Goal: Use online tool/utility: Use online tool/utility

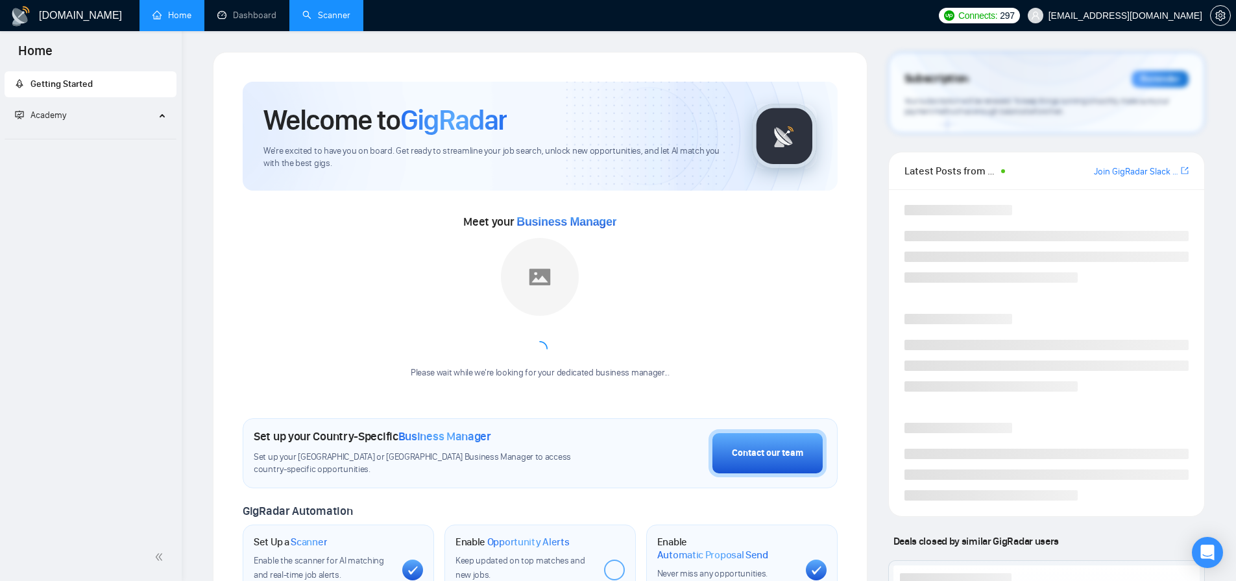
click at [332, 10] on link "Scanner" at bounding box center [326, 15] width 48 height 11
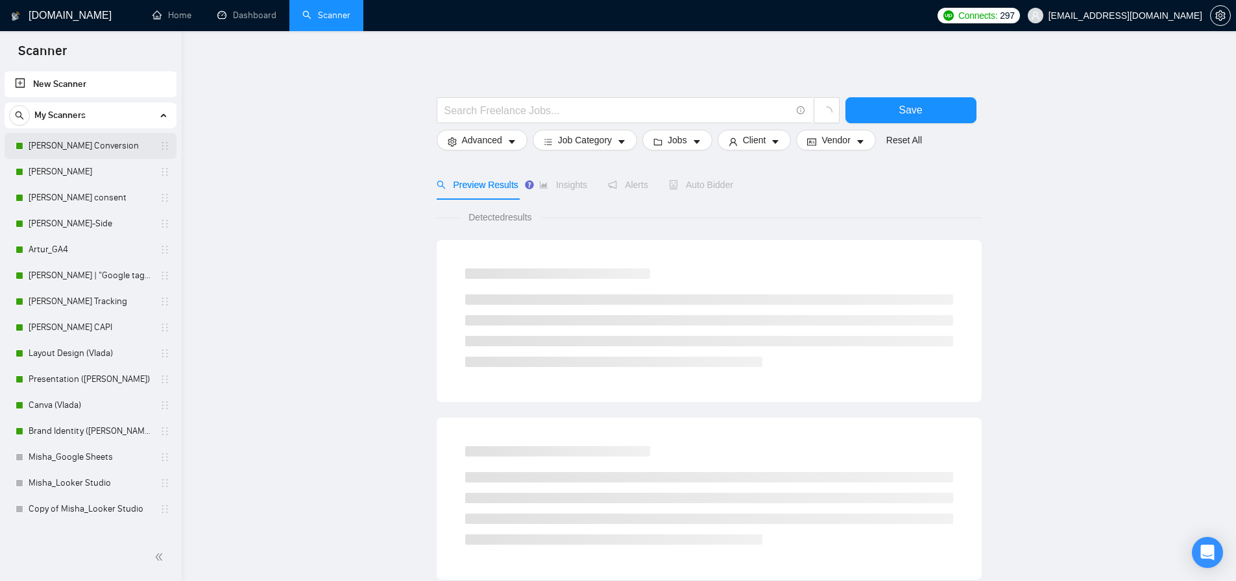
click at [109, 139] on link "[PERSON_NAME] Conversion" at bounding box center [90, 146] width 123 height 26
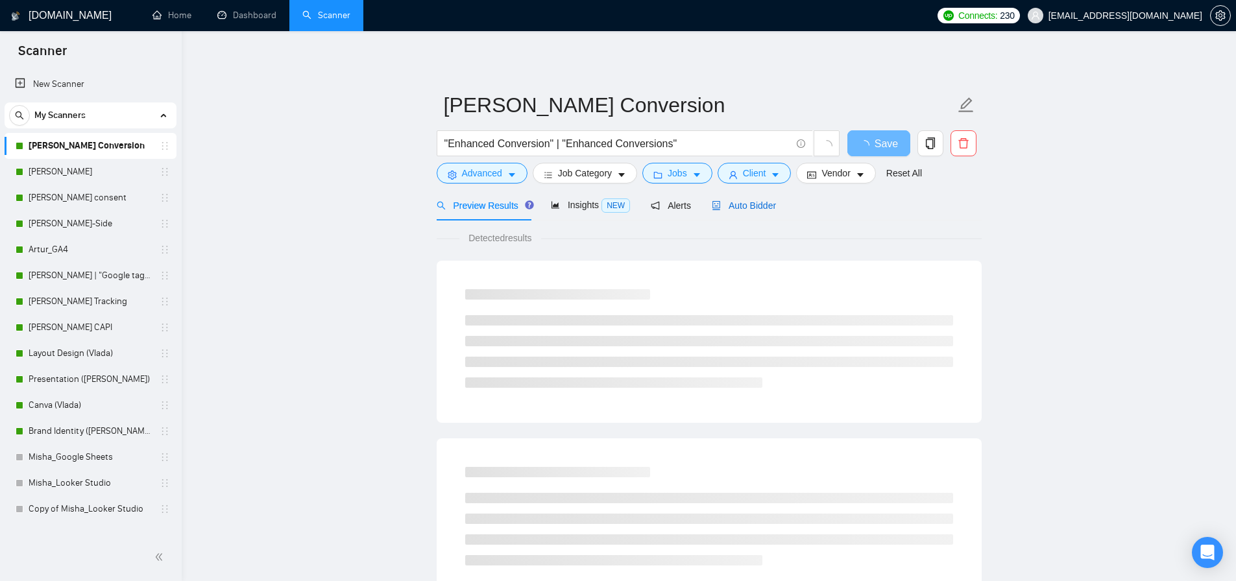
click at [744, 201] on span "Auto Bidder" at bounding box center [744, 206] width 64 height 10
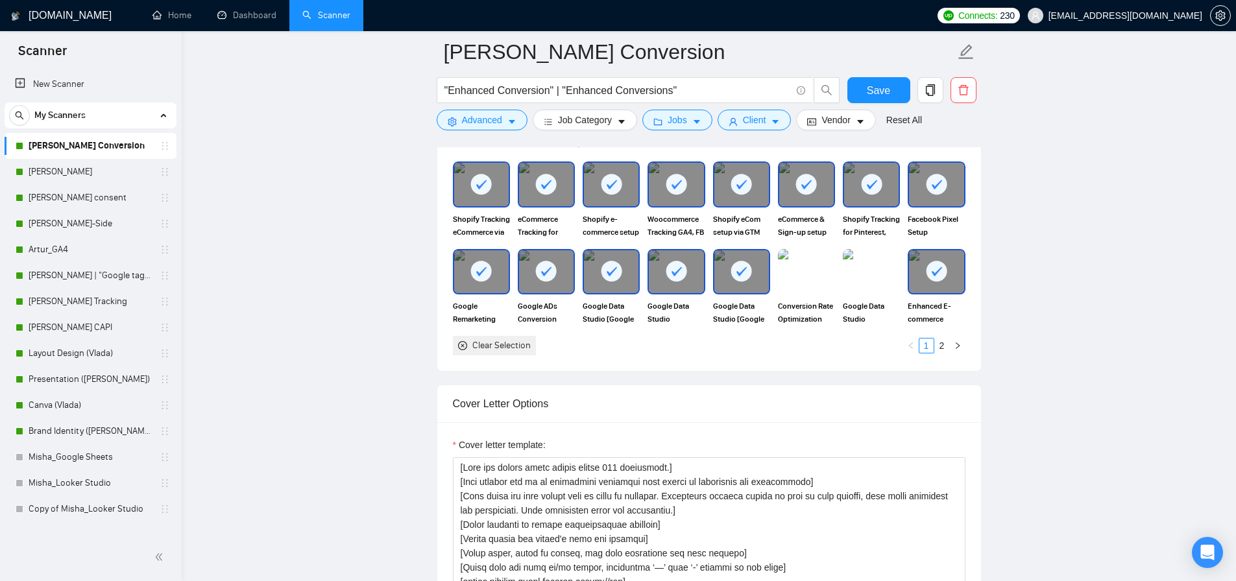
scroll to position [1658, 0]
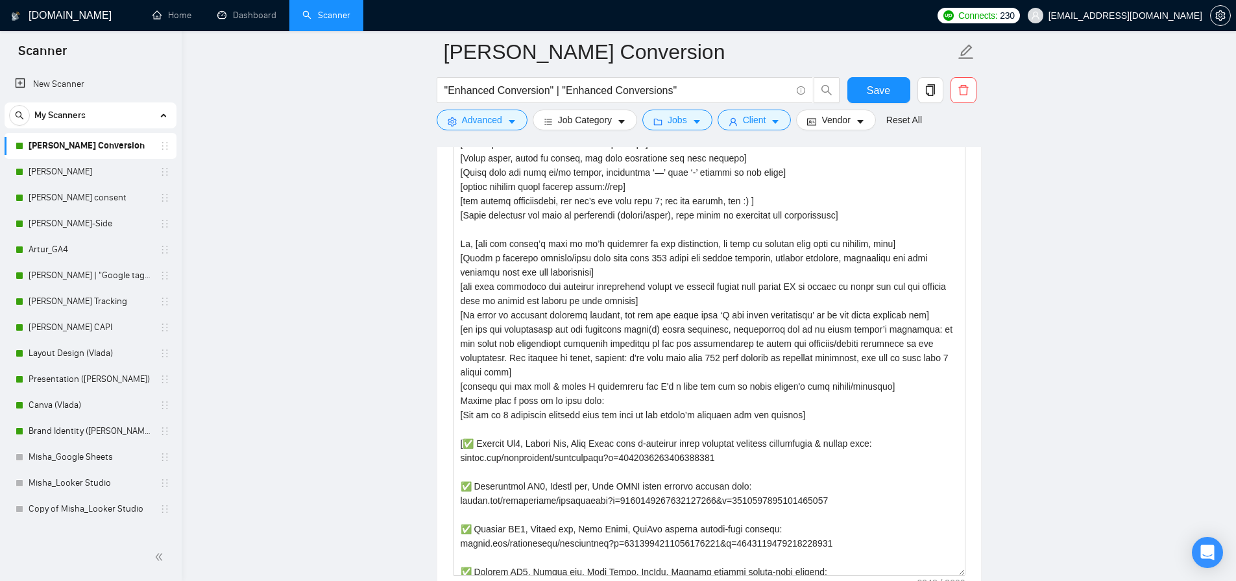
drag, startPoint x: 960, startPoint y: 349, endPoint x: 1030, endPoint y: 572, distance: 234.0
click at [1030, 572] on main "[PERSON_NAME] Conversion "Enhanced Conversion" | "Enhanced Conversions" Save Ad…" at bounding box center [708, 314] width 1013 height 3841
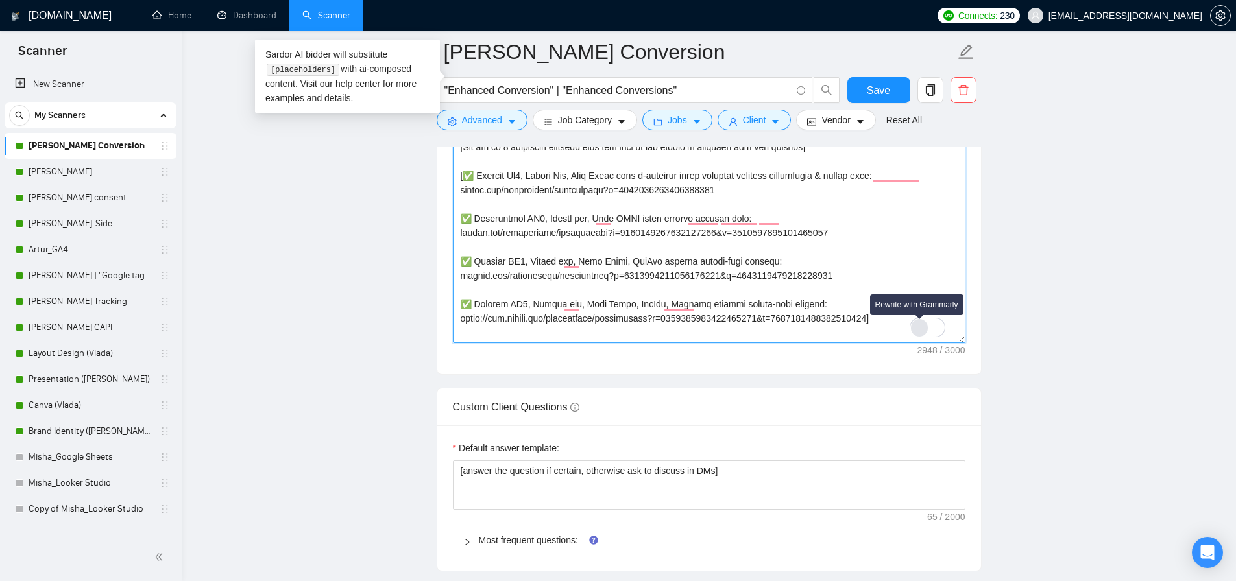
scroll to position [34, 0]
drag, startPoint x: 464, startPoint y: 173, endPoint x: 910, endPoint y: 321, distance: 470.4
click at [910, 321] on textarea "Cover letter template:" at bounding box center [709, 85] width 513 height 515
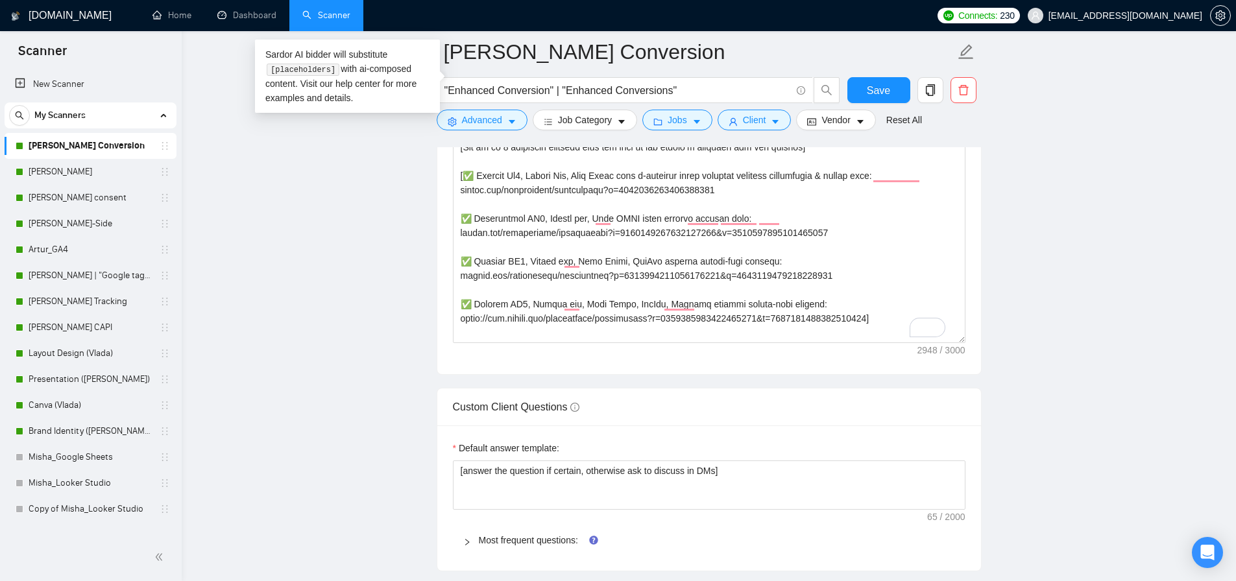
click at [1075, 165] on main "[PERSON_NAME] Conversion "Enhanced Conversion" | "Enhanced Conversions" Save Ad…" at bounding box center [708, 81] width 1013 height 3842
click at [322, 219] on main "[PERSON_NAME] Conversion "Enhanced Conversion" | "Enhanced Conversions" Save Ad…" at bounding box center [708, 81] width 1013 height 3842
